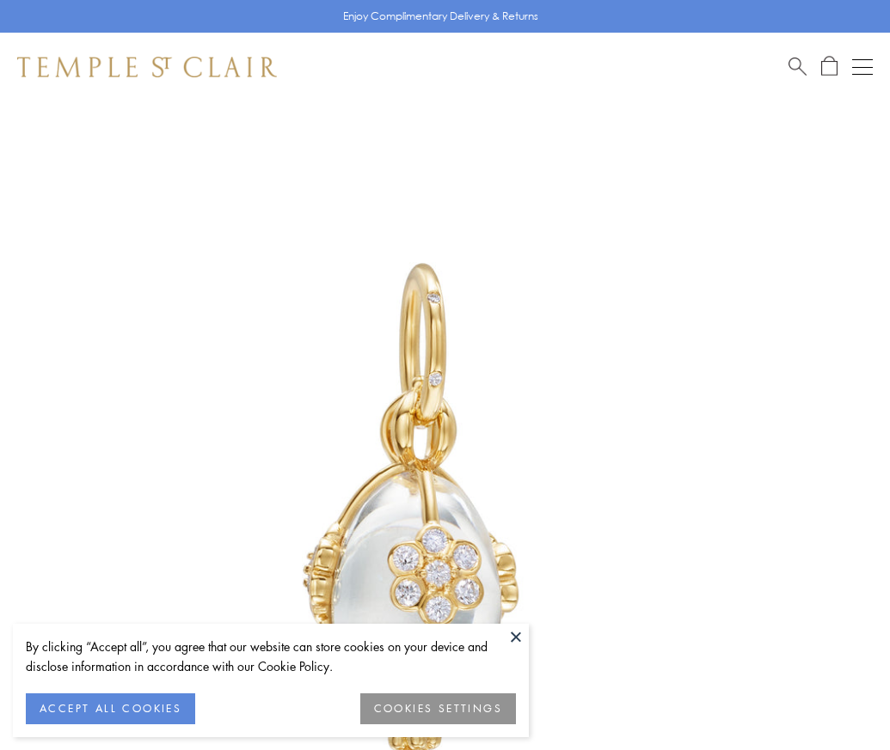
scroll to position [40, 0]
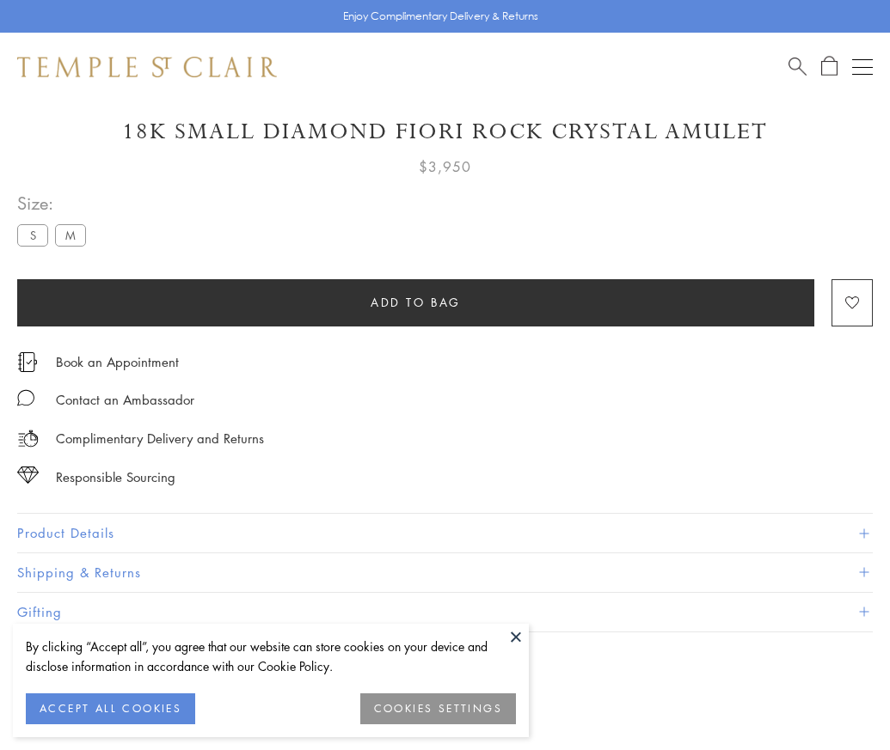
click at [415, 302] on span "Add to bag" at bounding box center [415, 302] width 90 height 19
